Goal: Task Accomplishment & Management: Manage account settings

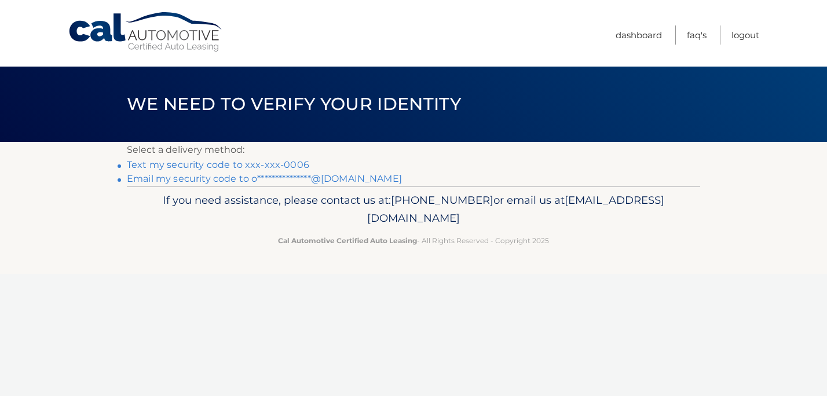
click at [281, 178] on link "**********" at bounding box center [264, 178] width 275 height 11
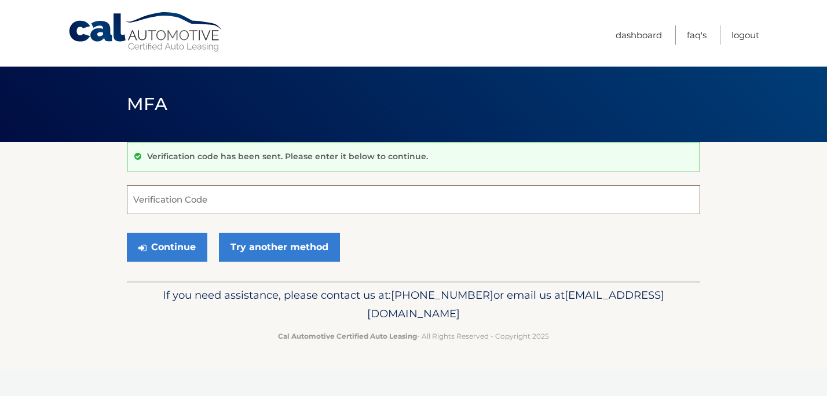
click at [214, 200] on input "Verification Code" at bounding box center [413, 199] width 573 height 29
paste input "627635"
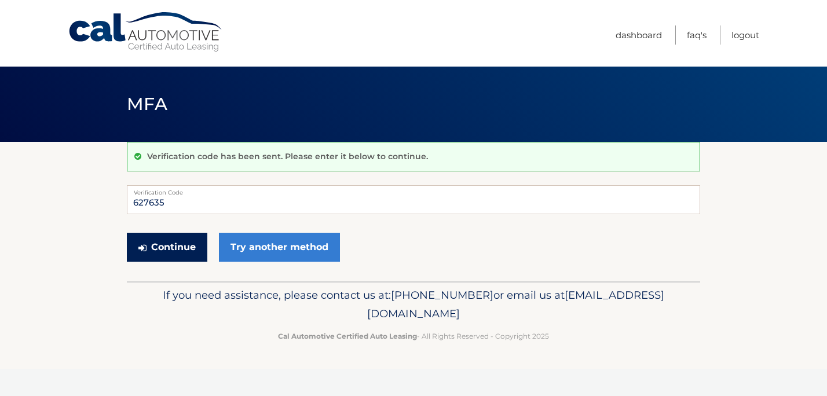
click at [169, 244] on button "Continue" at bounding box center [167, 247] width 81 height 29
click at [171, 196] on input "627635" at bounding box center [413, 199] width 573 height 29
click at [165, 203] on input "627635" at bounding box center [413, 199] width 573 height 29
type input "627635"
click at [166, 246] on button "Continue" at bounding box center [167, 247] width 81 height 29
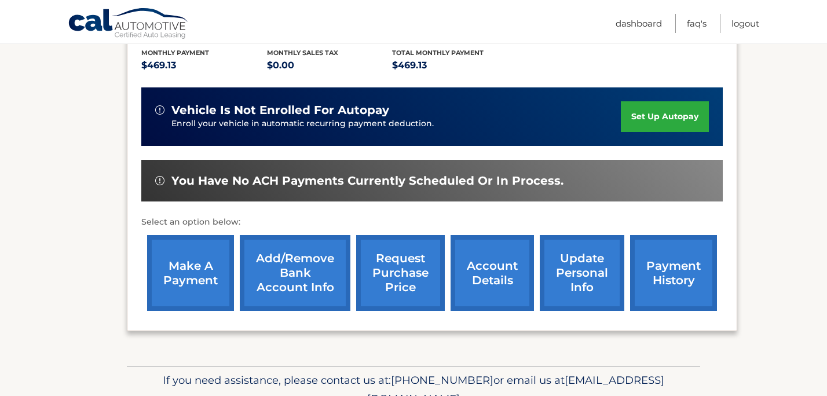
scroll to position [264, 0]
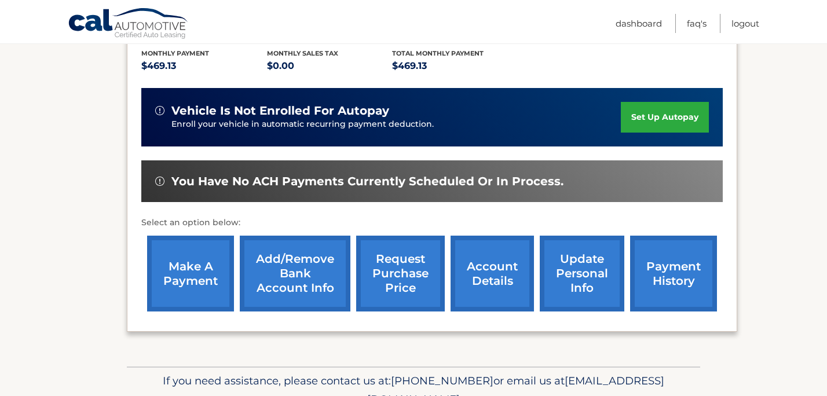
click at [196, 251] on link "make a payment" at bounding box center [190, 274] width 87 height 76
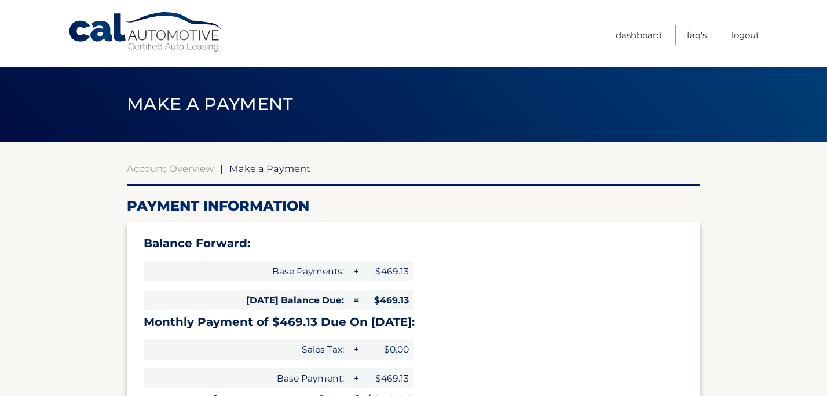
select select "MWU2NmQ4MWEtYmMwMS00ODE4LTk4MDYtZWYxMWQ1YzBmZWRl"
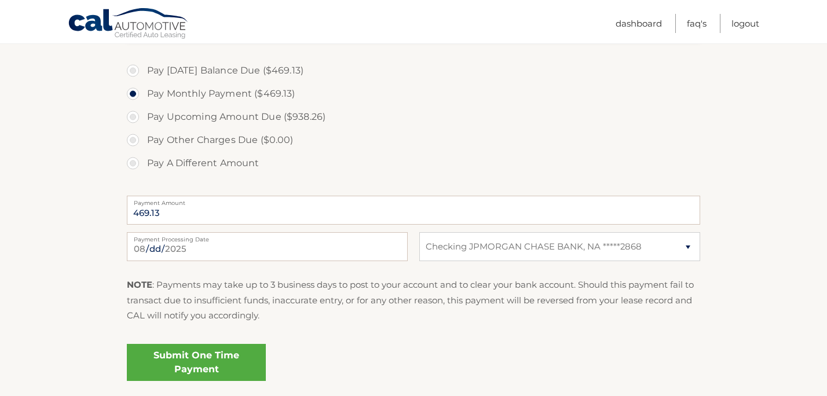
scroll to position [390, 0]
click at [227, 360] on link "Submit One Time Payment" at bounding box center [196, 363] width 139 height 37
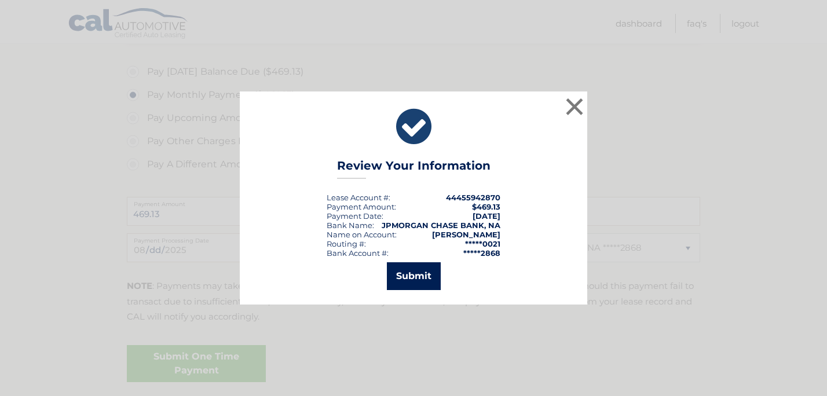
click at [418, 279] on button "Submit" at bounding box center [414, 276] width 54 height 28
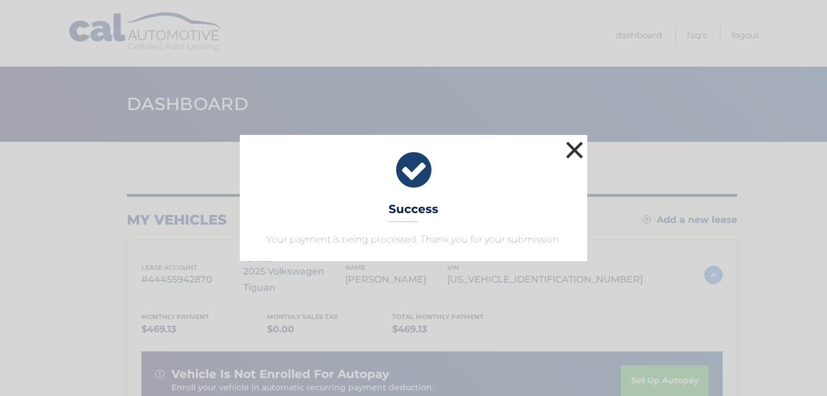
click at [572, 149] on button "×" at bounding box center [574, 149] width 23 height 23
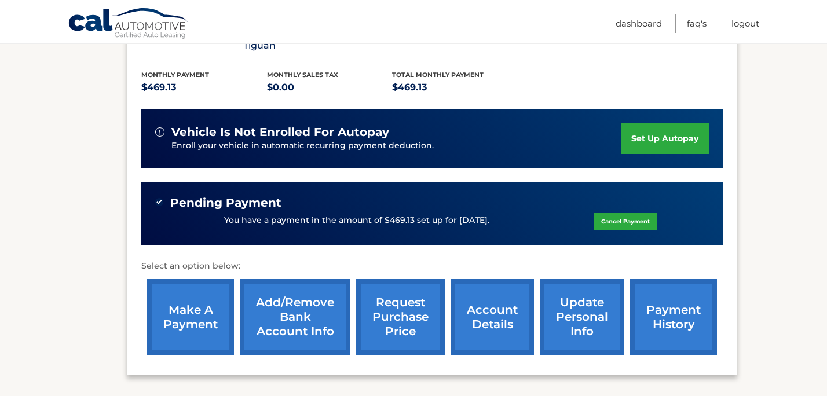
scroll to position [238, 0]
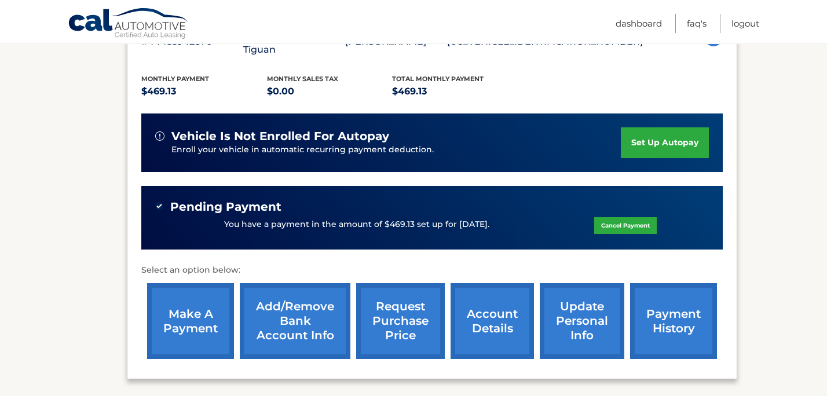
click at [680, 127] on link "set up autopay" at bounding box center [665, 142] width 88 height 31
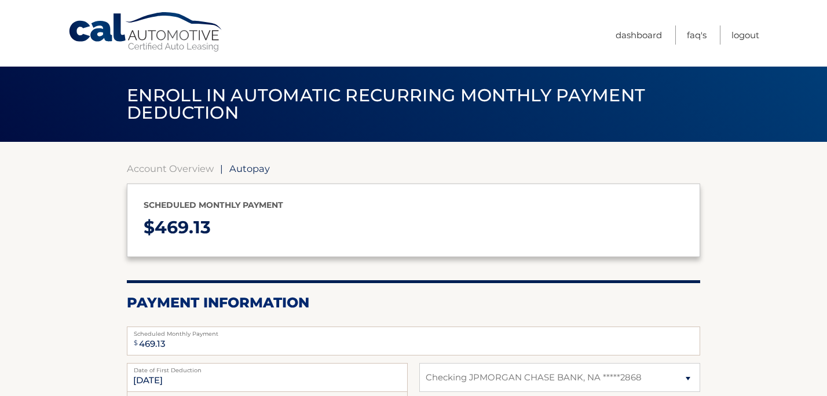
select select "MWU2NmQ4MWEtYmMwMS00ODE4LTk4MDYtZWYxMWQ1YzBmZWRl"
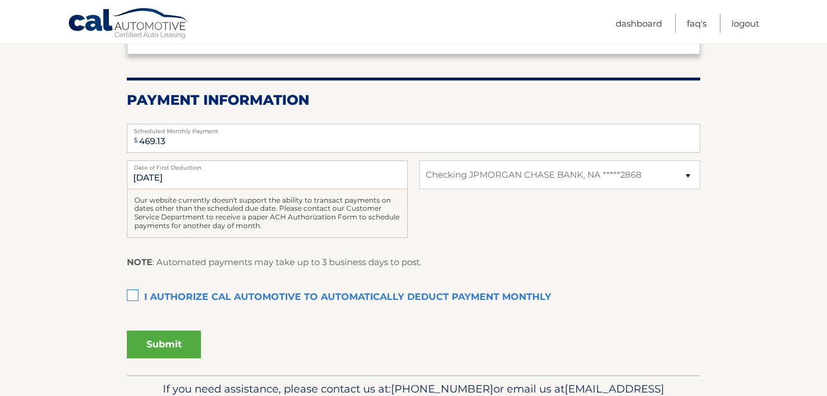
scroll to position [204, 0]
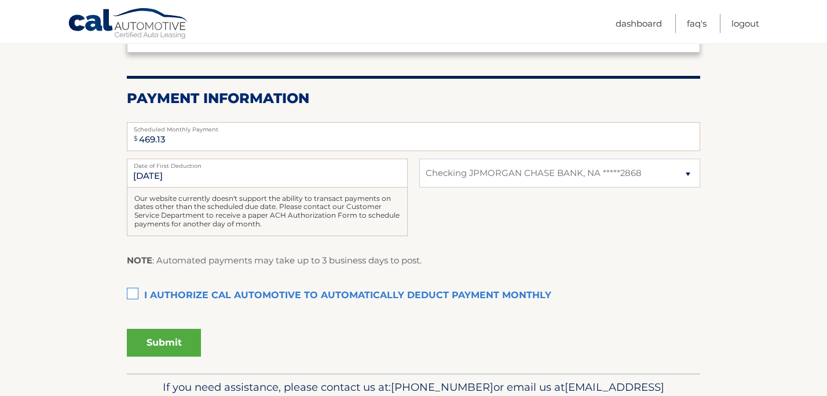
click at [136, 297] on label "I authorize cal automotive to automatically deduct payment monthly This checkbo…" at bounding box center [413, 295] width 573 height 23
click at [0, 0] on input "I authorize cal automotive to automatically deduct payment monthly This checkbo…" at bounding box center [0, 0] width 0 height 0
click at [185, 347] on button "Submit" at bounding box center [164, 343] width 74 height 28
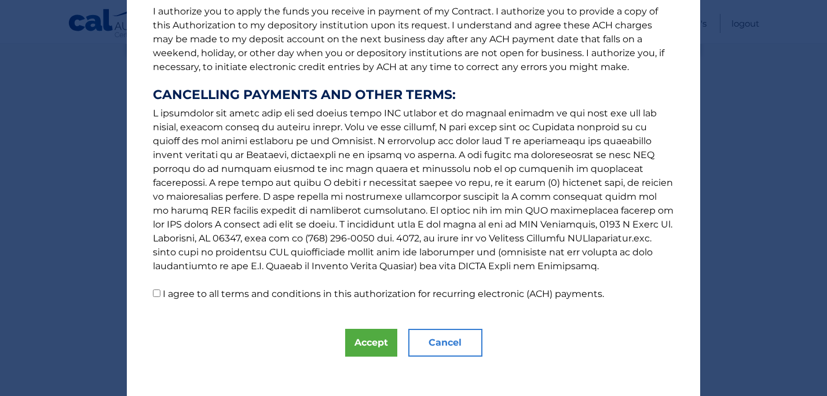
scroll to position [164, 0]
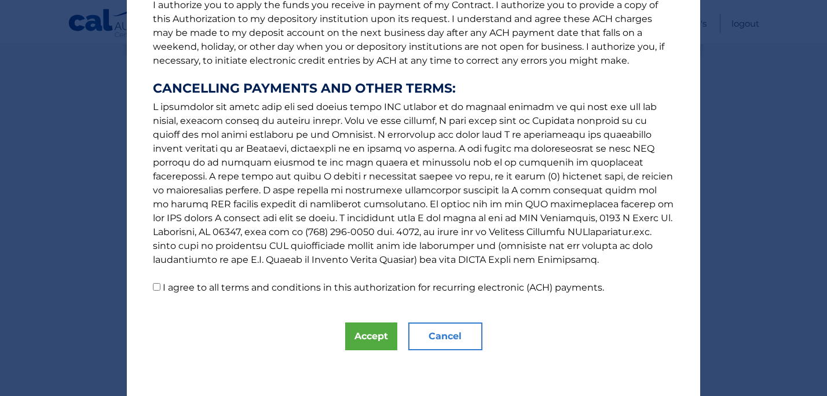
click at [155, 288] on input "I agree to all terms and conditions in this authorization for recurring electro…" at bounding box center [157, 287] width 8 height 8
checkbox input "true"
click at [375, 327] on button "Accept" at bounding box center [371, 337] width 52 height 28
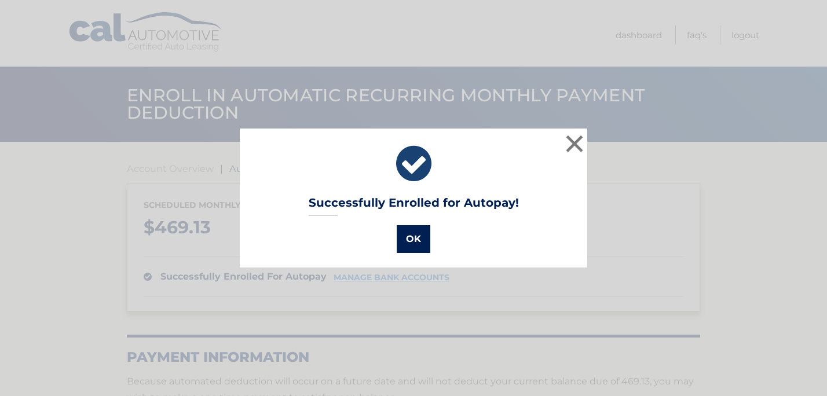
click at [427, 235] on button "OK" at bounding box center [414, 239] width 34 height 28
